Goal: Find specific page/section: Find specific page/section

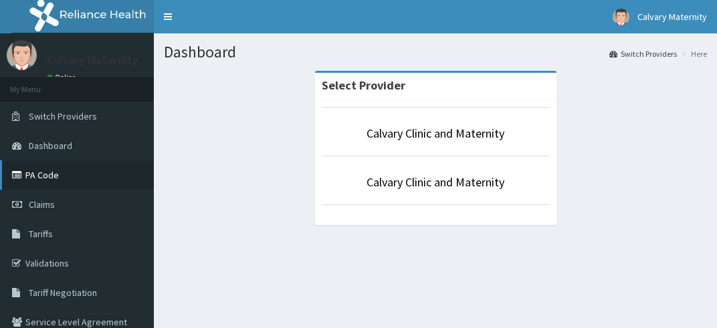
click at [60, 172] on link "PA Code" at bounding box center [77, 175] width 154 height 29
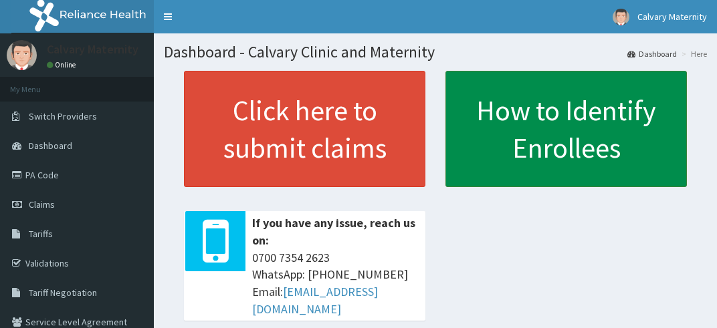
click at [544, 130] on link "How to Identify Enrollees" at bounding box center [565, 129] width 241 height 116
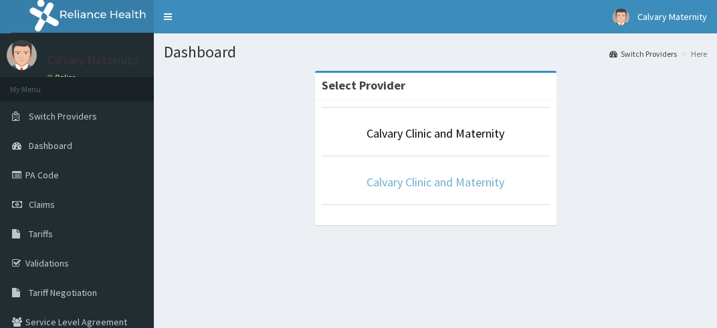
click at [421, 180] on link "Calvary Clinic and Maternity" at bounding box center [435, 182] width 138 height 15
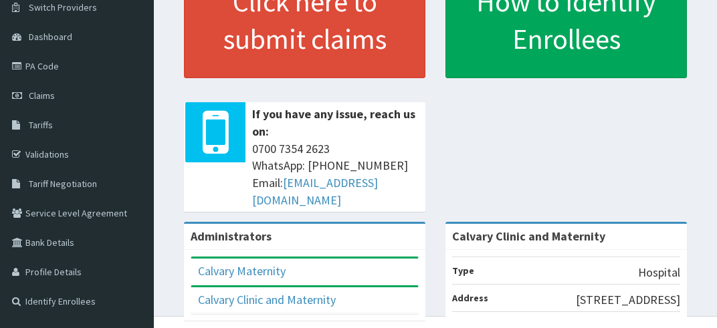
scroll to position [78, 0]
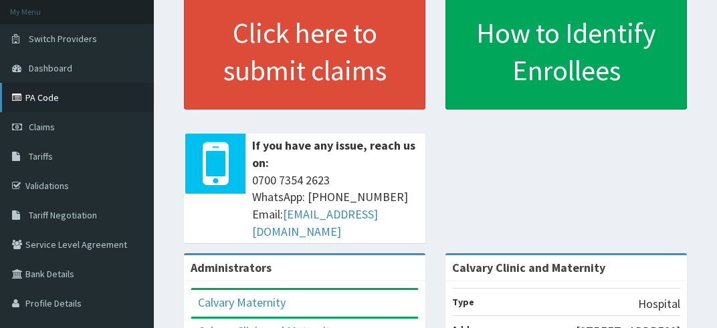
click at [62, 95] on link "PA Code" at bounding box center [77, 97] width 154 height 29
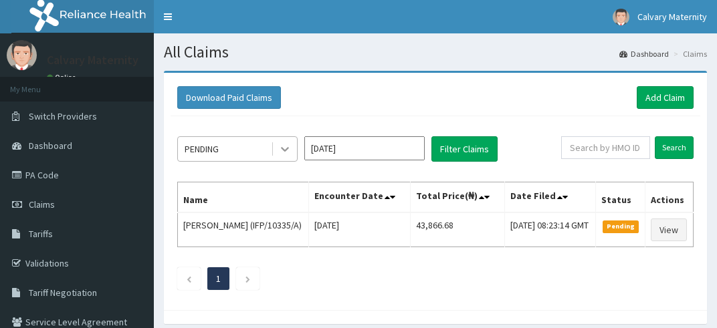
click at [287, 146] on icon at bounding box center [284, 148] width 13 height 13
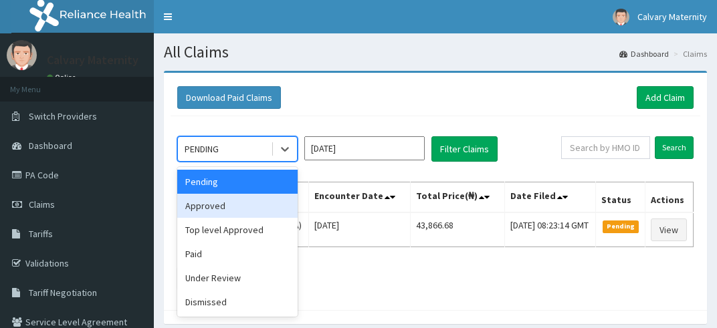
click at [257, 204] on div "Approved" at bounding box center [237, 206] width 120 height 24
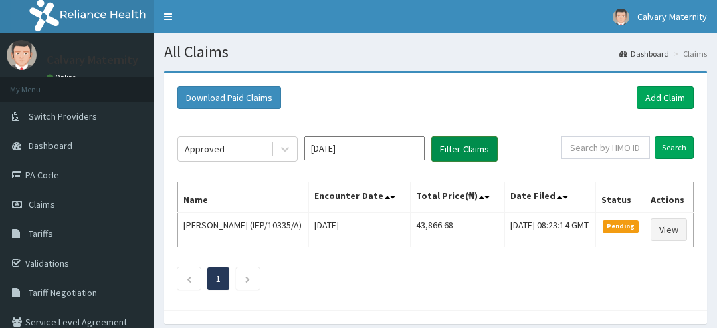
click at [464, 145] on button "Filter Claims" at bounding box center [464, 148] width 66 height 25
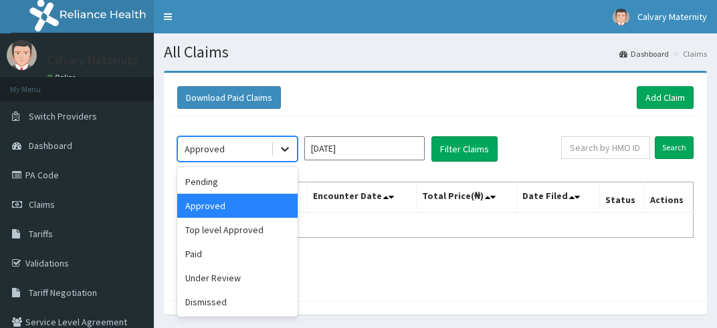
click at [286, 151] on icon at bounding box center [284, 148] width 13 height 13
